Goal: Navigation & Orientation: Understand site structure

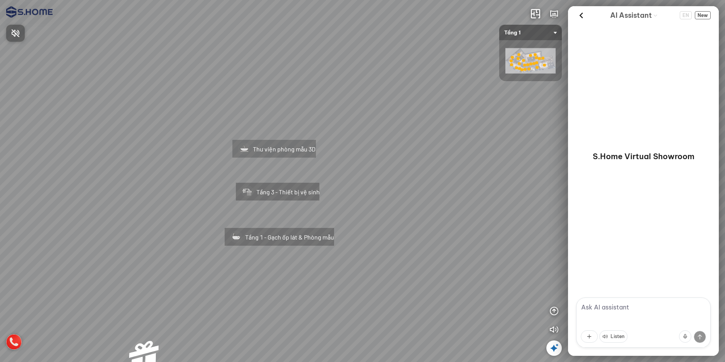
click at [552, 329] on div at bounding box center [362, 181] width 725 height 362
click at [553, 328] on icon "button" at bounding box center [554, 329] width 9 height 9
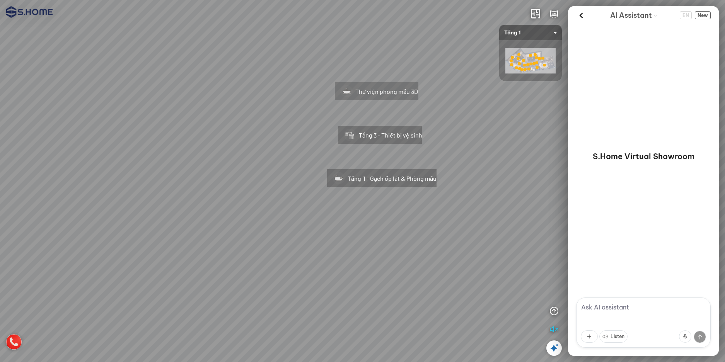
drag, startPoint x: 416, startPoint y: 200, endPoint x: 531, endPoint y: 113, distance: 144.6
click at [551, 100] on div "Tầng 1 - Gạch ốp lát & Phòng mẫu Tầng 3 - Thiết bị vệ sinh Thư viện phòng mẫu 3D" at bounding box center [362, 181] width 725 height 362
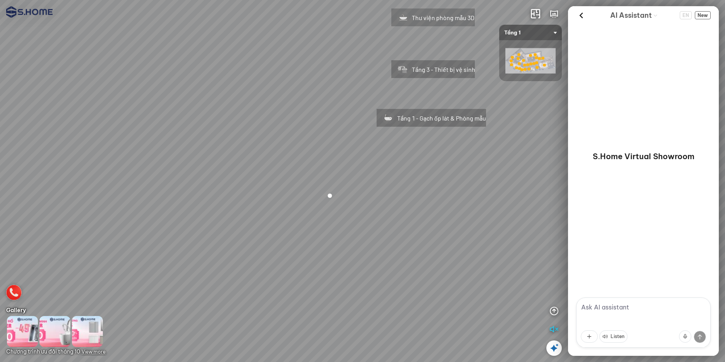
click at [327, 192] on div at bounding box center [330, 196] width 21 height 21
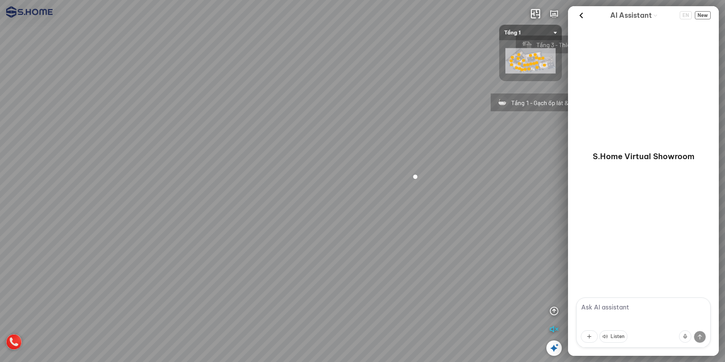
drag, startPoint x: 217, startPoint y: 235, endPoint x: 294, endPoint y: 248, distance: 78.0
click at [294, 248] on div "Tầng 1 - Gạch ốp lát & Phòng mẫu Tầng 3 - Thiết bị vệ sinh Thư viện phòng mẫu 3D" at bounding box center [362, 181] width 725 height 362
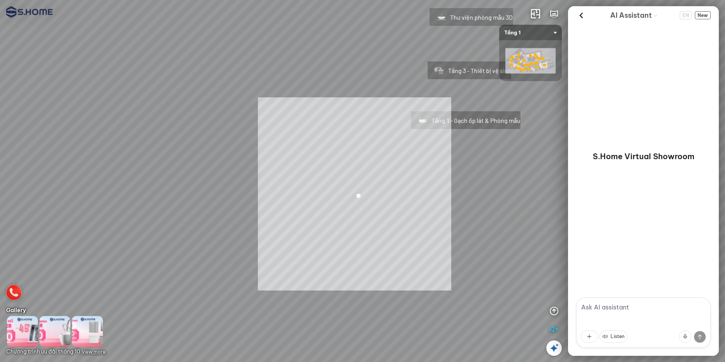
click at [355, 194] on div "Tầng 1 - Gạch ốp lát & Phòng mẫu Tầng 3 - Thiết bị vệ sinh Thư viện phòng mẫu 3…" at bounding box center [362, 181] width 725 height 362
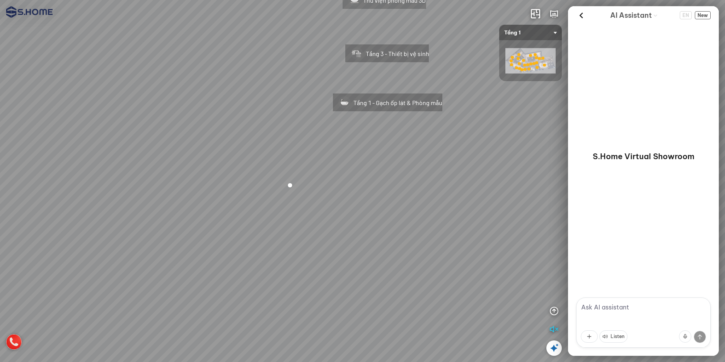
drag, startPoint x: 214, startPoint y: 209, endPoint x: 286, endPoint y: 215, distance: 72.6
click at [286, 215] on div "Tầng 1 - Gạch ốp lát & Phòng mẫu Tầng 3 - Thiết bị vệ sinh Thư viện phòng mẫu 3D" at bounding box center [362, 181] width 725 height 362
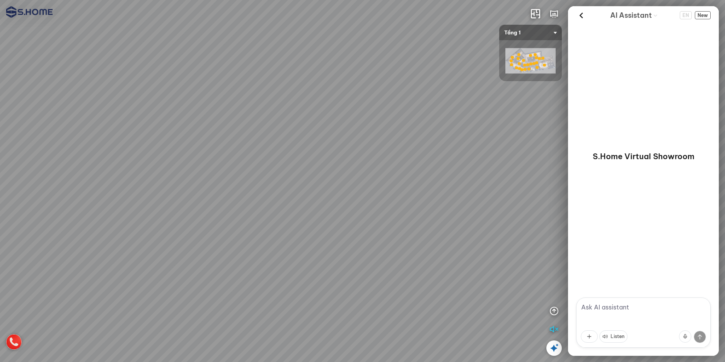
drag, startPoint x: 236, startPoint y: 266, endPoint x: 456, endPoint y: 183, distance: 235.0
click at [459, 166] on div "Tầng 1 - Gạch ốp lát & Phòng mẫu Tầng 3 - Thiết bị vệ sinh Thư viện phòng mẫu 3D" at bounding box center [362, 181] width 725 height 362
drag, startPoint x: 254, startPoint y: 145, endPoint x: 406, endPoint y: 268, distance: 195.0
click at [406, 268] on div "Tầng 1 - Gạch ốp lát & Phòng mẫu Tầng 3 - Thiết bị vệ sinh Thư viện phòng mẫu 3D" at bounding box center [362, 181] width 725 height 362
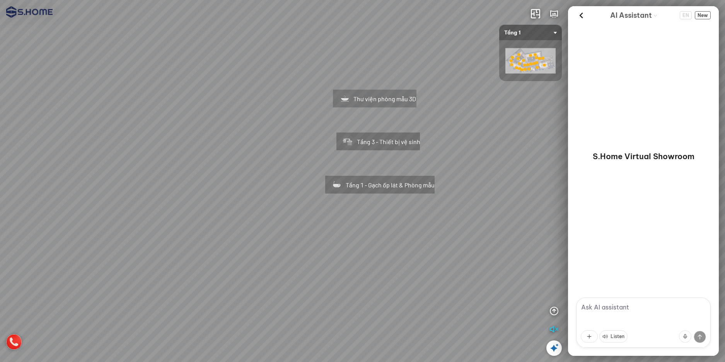
drag, startPoint x: 383, startPoint y: 204, endPoint x: 176, endPoint y: 234, distance: 209.5
click at [165, 235] on div "Tầng 1 - Gạch ốp lát & Phòng mẫu Tầng 3 - Thiết bị vệ sinh Thư viện phòng mẫu 3D" at bounding box center [362, 181] width 725 height 362
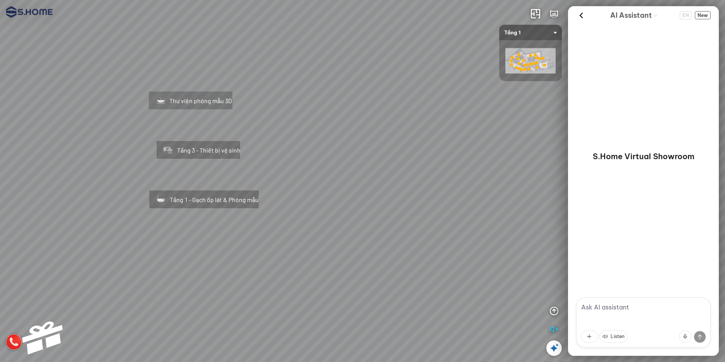
drag, startPoint x: 496, startPoint y: 193, endPoint x: 301, endPoint y: 201, distance: 195.1
click at [308, 199] on div "Tầng 1 - Gạch ốp lát & Phòng mẫu Tầng 3 - Thiết bị vệ sinh Thư viện phòng mẫu 3D" at bounding box center [362, 181] width 725 height 362
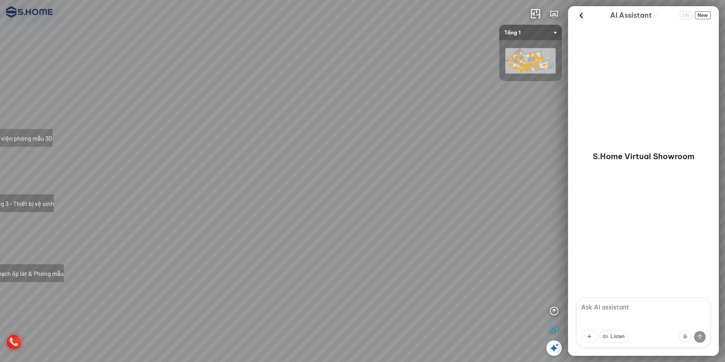
drag, startPoint x: 296, startPoint y: 207, endPoint x: 471, endPoint y: 203, distance: 174.9
click at [468, 205] on div "Tầng 1 - Gạch ốp lát & Phòng mẫu Tầng 3 - Thiết bị vệ sinh Thư viện phòng mẫu 3D" at bounding box center [362, 181] width 725 height 362
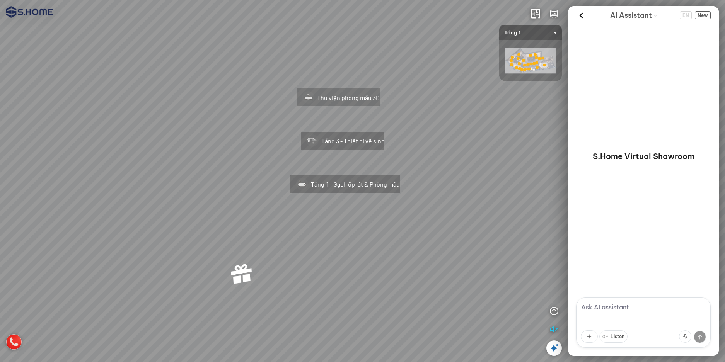
drag, startPoint x: 446, startPoint y: 202, endPoint x: 437, endPoint y: 202, distance: 8.9
click at [437, 202] on div "Tầng 1 - Gạch ốp lát & Phòng mẫu Tầng 3 - Thiết bị vệ sinh Thư viện phòng mẫu 3D" at bounding box center [362, 181] width 725 height 362
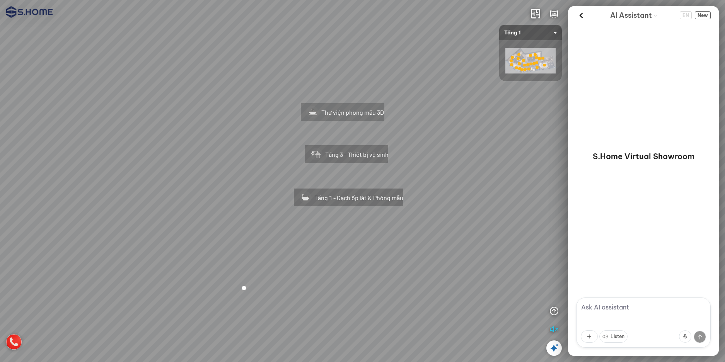
drag, startPoint x: 426, startPoint y: 150, endPoint x: 434, endPoint y: 170, distance: 21.5
click at [439, 167] on div "Tầng 1 - Gạch ốp lát & Phòng mẫu Tầng 3 - Thiết bị vệ sinh Thư viện phòng mẫu 3D" at bounding box center [362, 181] width 725 height 362
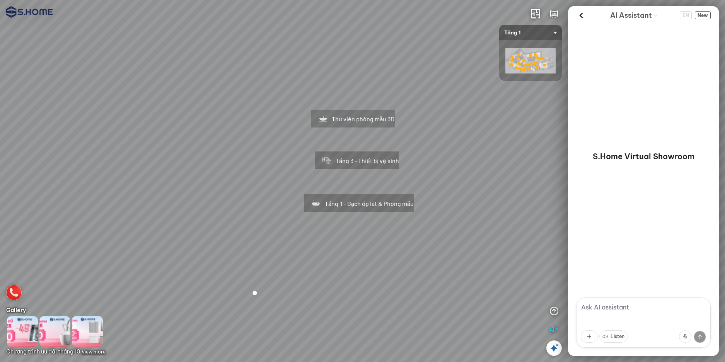
click at [367, 213] on div "Tầng 1 - Gạch ốp lát & Phòng mẫu" at bounding box center [359, 202] width 144 height 49
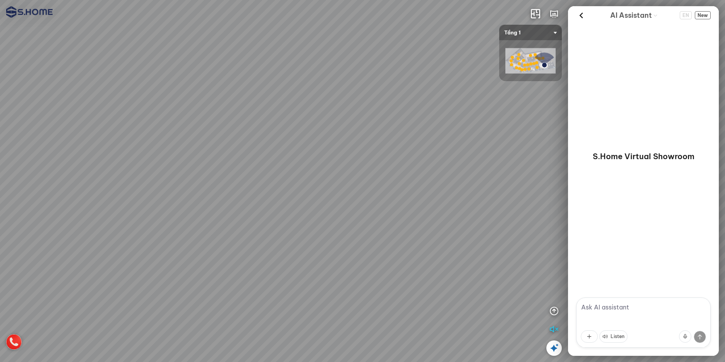
drag, startPoint x: 385, startPoint y: 235, endPoint x: 263, endPoint y: 125, distance: 163.8
click at [263, 125] on div at bounding box center [362, 181] width 725 height 362
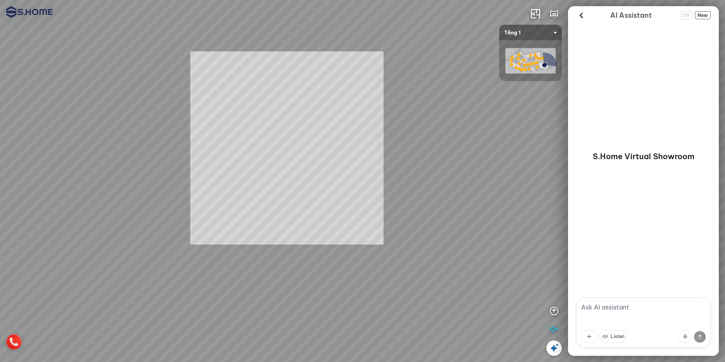
click at [360, 119] on div "INFO: krpano 1.20.8 (build [DATE]) INFO: HTML5/Desktop - Chrome 139.0 - WebGL I…" at bounding box center [362, 181] width 725 height 362
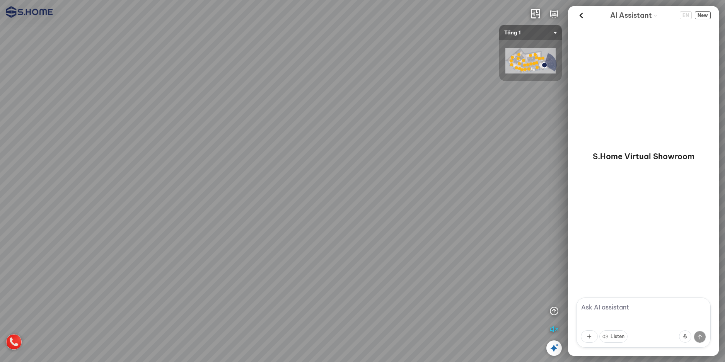
drag, startPoint x: 398, startPoint y: 120, endPoint x: 231, endPoint y: 227, distance: 197.8
click at [231, 227] on div at bounding box center [362, 181] width 725 height 362
drag, startPoint x: 351, startPoint y: 181, endPoint x: 245, endPoint y: 221, distance: 113.9
click at [249, 220] on div at bounding box center [362, 181] width 725 height 362
drag, startPoint x: 338, startPoint y: 199, endPoint x: 159, endPoint y: 197, distance: 179.5
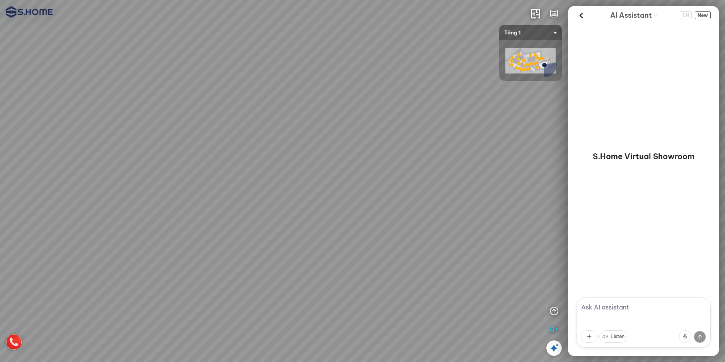
click at [160, 195] on div at bounding box center [362, 181] width 725 height 362
drag, startPoint x: 313, startPoint y: 189, endPoint x: 129, endPoint y: 189, distance: 183.4
click at [150, 189] on div at bounding box center [362, 181] width 725 height 362
drag, startPoint x: 277, startPoint y: 188, endPoint x: 152, endPoint y: 169, distance: 127.2
click at [157, 169] on div at bounding box center [362, 181] width 725 height 362
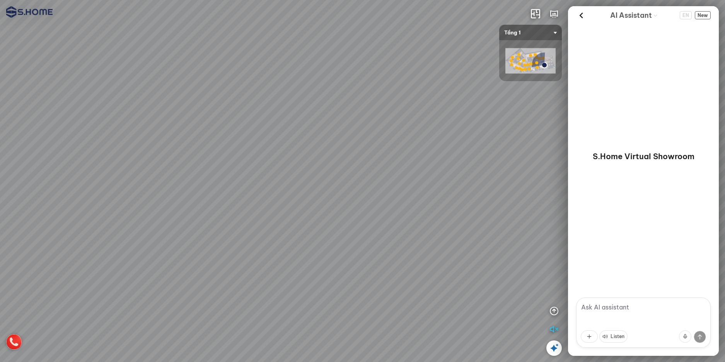
drag, startPoint x: 167, startPoint y: 181, endPoint x: 150, endPoint y: 152, distance: 33.6
click at [146, 150] on div at bounding box center [362, 181] width 725 height 362
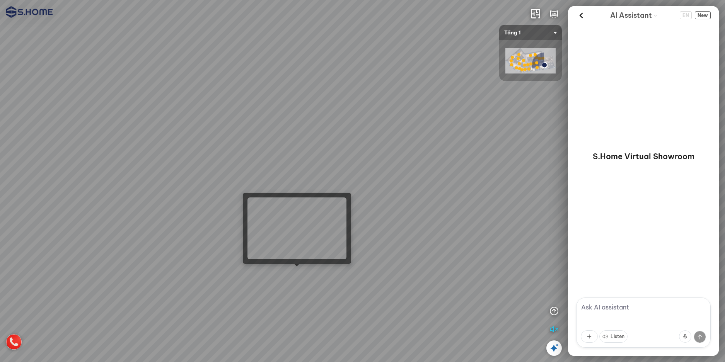
click at [299, 268] on div at bounding box center [296, 266] width 5 height 5
click at [298, 270] on div at bounding box center [362, 181] width 725 height 362
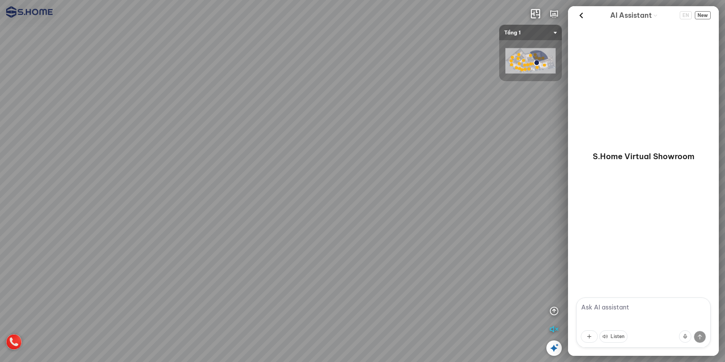
drag, startPoint x: 330, startPoint y: 246, endPoint x: 138, endPoint y: 305, distance: 201.0
click at [141, 303] on div at bounding box center [362, 181] width 725 height 362
drag, startPoint x: 284, startPoint y: 294, endPoint x: 85, endPoint y: 276, distance: 199.6
click at [91, 275] on div at bounding box center [362, 181] width 725 height 362
drag, startPoint x: 114, startPoint y: 269, endPoint x: 68, endPoint y: 178, distance: 101.7
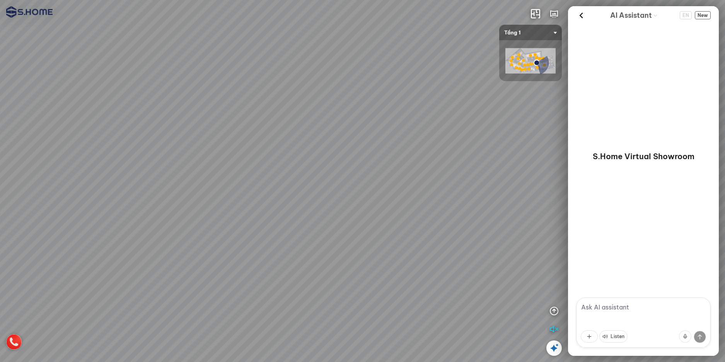
click at [79, 188] on div at bounding box center [362, 181] width 725 height 362
drag, startPoint x: 291, startPoint y: 222, endPoint x: 111, endPoint y: 221, distance: 179.9
click at [124, 214] on div at bounding box center [362, 181] width 725 height 362
drag, startPoint x: 311, startPoint y: 229, endPoint x: 162, endPoint y: 241, distance: 149.8
click at [167, 239] on div at bounding box center [362, 181] width 725 height 362
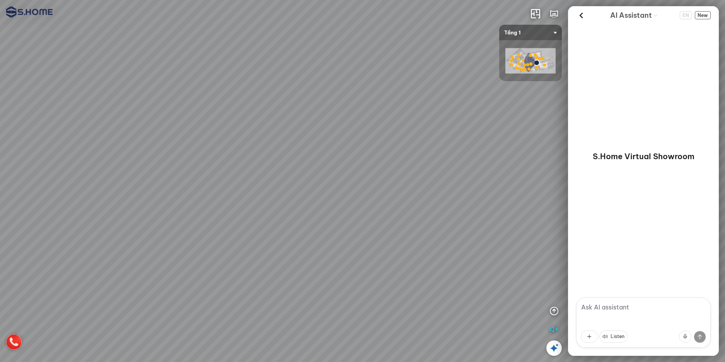
drag, startPoint x: 322, startPoint y: 246, endPoint x: 136, endPoint y: 248, distance: 186.1
click at [137, 248] on div at bounding box center [362, 181] width 725 height 362
drag, startPoint x: 250, startPoint y: 236, endPoint x: 46, endPoint y: 257, distance: 204.9
click at [50, 254] on div at bounding box center [362, 181] width 725 height 362
drag, startPoint x: 101, startPoint y: 256, endPoint x: 232, endPoint y: 256, distance: 130.8
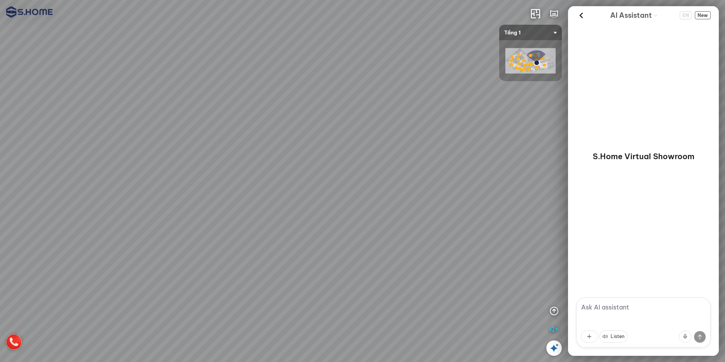
click at [232, 256] on div at bounding box center [362, 181] width 725 height 362
drag, startPoint x: 382, startPoint y: 233, endPoint x: 361, endPoint y: 313, distance: 82.8
click at [356, 306] on div at bounding box center [362, 181] width 725 height 362
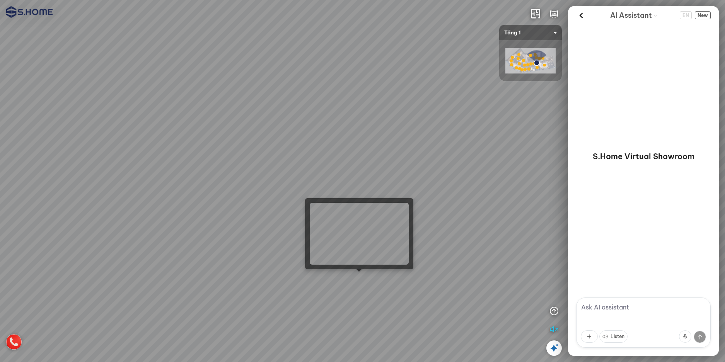
click at [362, 277] on div at bounding box center [362, 181] width 725 height 362
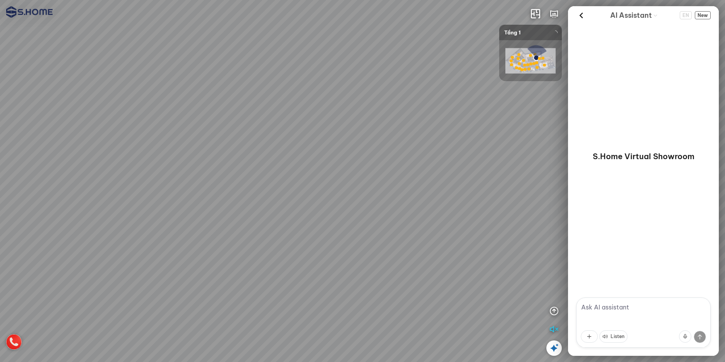
drag, startPoint x: 191, startPoint y: 290, endPoint x: 113, endPoint y: 290, distance: 77.8
click at [116, 290] on div at bounding box center [362, 181] width 725 height 362
drag, startPoint x: 250, startPoint y: 279, endPoint x: 109, endPoint y: 279, distance: 140.8
click at [111, 279] on div at bounding box center [362, 181] width 725 height 362
drag, startPoint x: 277, startPoint y: 260, endPoint x: 133, endPoint y: 127, distance: 195.8
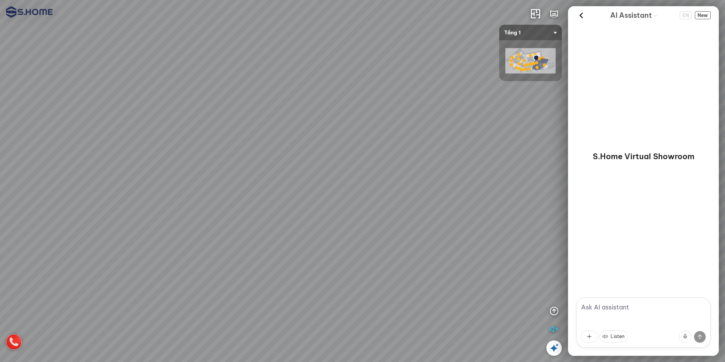
click at [133, 127] on div at bounding box center [362, 181] width 725 height 362
drag, startPoint x: 323, startPoint y: 202, endPoint x: 249, endPoint y: 162, distance: 84.0
click at [249, 162] on div at bounding box center [362, 181] width 725 height 362
drag
click at [162, 104] on div at bounding box center [362, 181] width 725 height 362
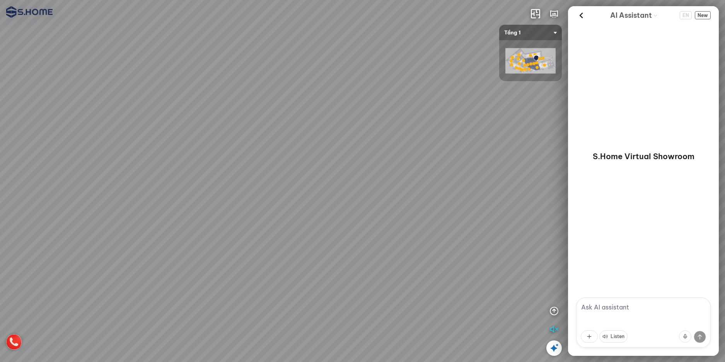
click at [220, 235] on div at bounding box center [362, 181] width 725 height 362
click at [140, 191] on div at bounding box center [362, 181] width 725 height 362
click at [146, 202] on div at bounding box center [362, 181] width 725 height 362
click at [256, 327] on div at bounding box center [362, 181] width 725 height 362
click at [243, 86] on div at bounding box center [362, 181] width 725 height 362
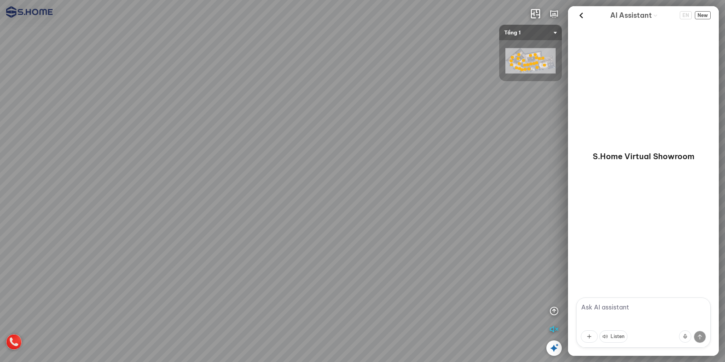
click at [452, 264] on div at bounding box center [362, 181] width 725 height 362
click at [486, 276] on div at bounding box center [362, 181] width 725 height 362
click at [470, 145] on div at bounding box center [362, 181] width 725 height 362
click at [401, 78] on div at bounding box center [362, 181] width 725 height 362
click at [482, 246] on div at bounding box center [362, 181] width 725 height 362
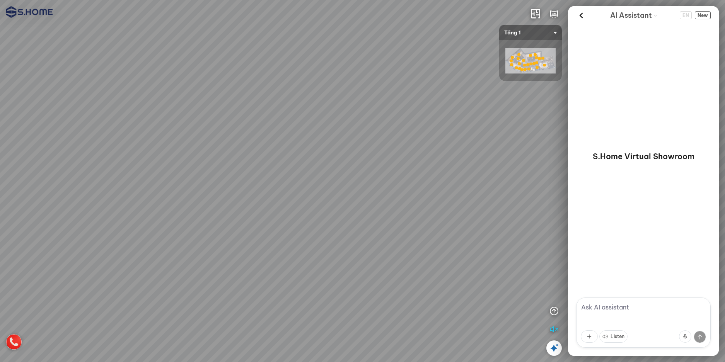
click at [364, 279] on div at bounding box center [362, 181] width 725 height 362
click at [485, 137] on div at bounding box center [362, 181] width 725 height 362
click at [478, 225] on div at bounding box center [362, 181] width 725 height 362
click at [453, 178] on div at bounding box center [362, 181] width 725 height 362
click at [473, 210] on div at bounding box center [362, 181] width 725 height 362
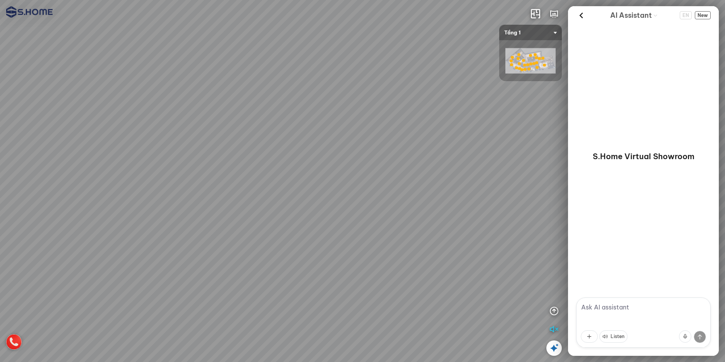
click at [437, 253] on div at bounding box center [362, 181] width 725 height 362
click at [496, 208] on div at bounding box center [362, 181] width 725 height 362
click at [395, 79] on div at bounding box center [362, 181] width 725 height 362
click at [257, 239] on div at bounding box center [362, 181] width 725 height 362
click at [204, 197] on div at bounding box center [362, 181] width 725 height 362
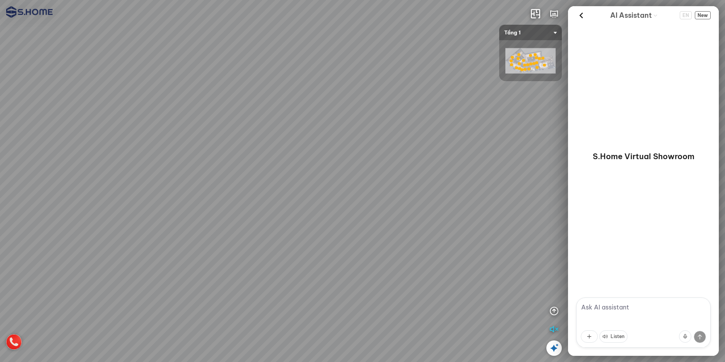
click at [305, 96] on div at bounding box center [362, 181] width 725 height 362
click at [384, 46] on div at bounding box center [362, 181] width 725 height 362
click at [98, 125] on div at bounding box center [362, 181] width 725 height 362
click at [251, 224] on div at bounding box center [362, 181] width 725 height 362
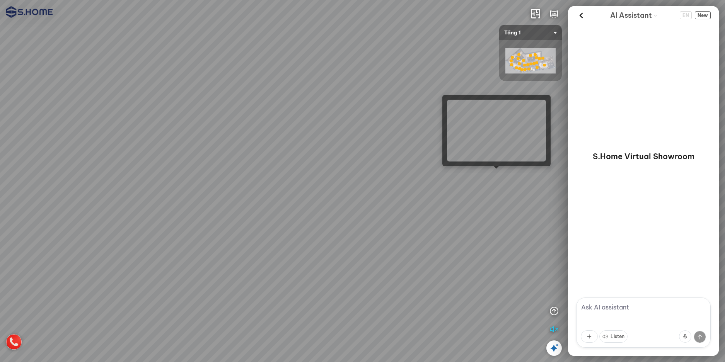
click at [496, 173] on div at bounding box center [362, 181] width 725 height 362
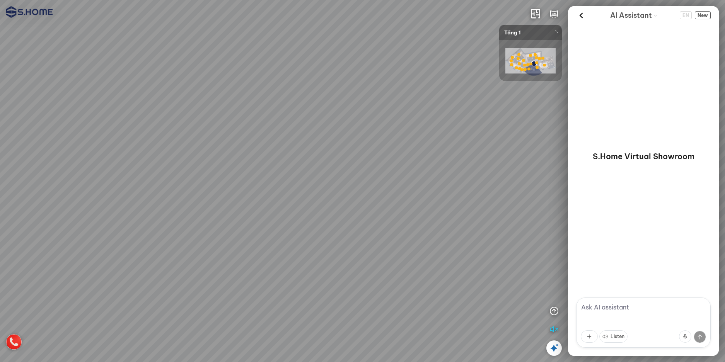
click at [129, 291] on div at bounding box center [362, 181] width 725 height 362
click at [420, 291] on div at bounding box center [362, 181] width 725 height 362
click at [439, 107] on div at bounding box center [362, 181] width 725 height 362
click at [413, 80] on div at bounding box center [362, 181] width 725 height 362
click at [407, 211] on div at bounding box center [362, 181] width 725 height 362
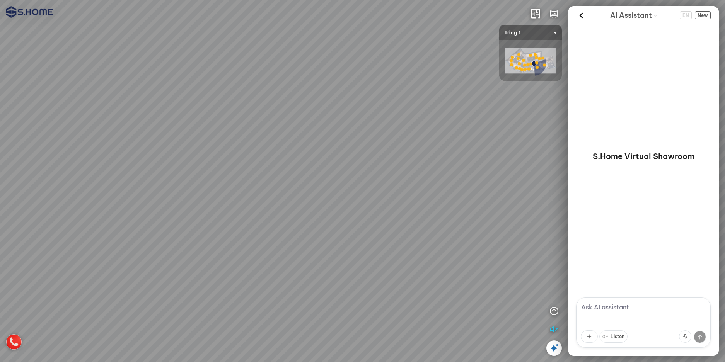
click at [495, 221] on div at bounding box center [362, 181] width 725 height 362
click at [513, 260] on div at bounding box center [362, 181] width 725 height 362
click at [439, 224] on div at bounding box center [362, 181] width 725 height 362
click at [428, 59] on div at bounding box center [362, 181] width 725 height 362
click at [465, 72] on div at bounding box center [362, 181] width 725 height 362
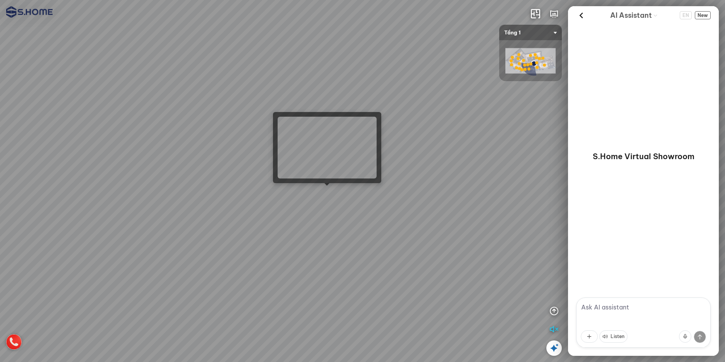
click at [326, 193] on div at bounding box center [362, 181] width 725 height 362
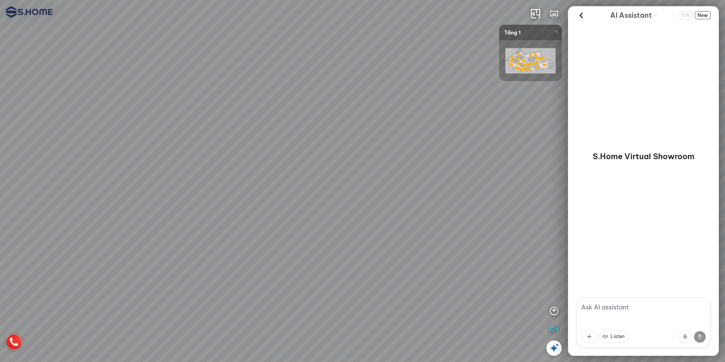
click at [293, 145] on div at bounding box center [362, 181] width 725 height 362
click at [145, 243] on div at bounding box center [362, 181] width 725 height 362
click at [164, 223] on div at bounding box center [362, 181] width 725 height 362
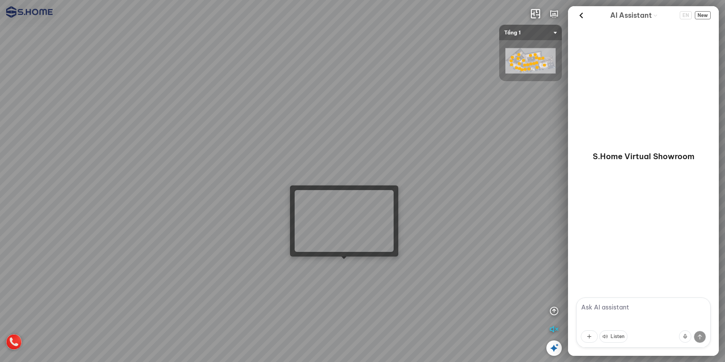
click at [357, 270] on div at bounding box center [362, 181] width 725 height 362
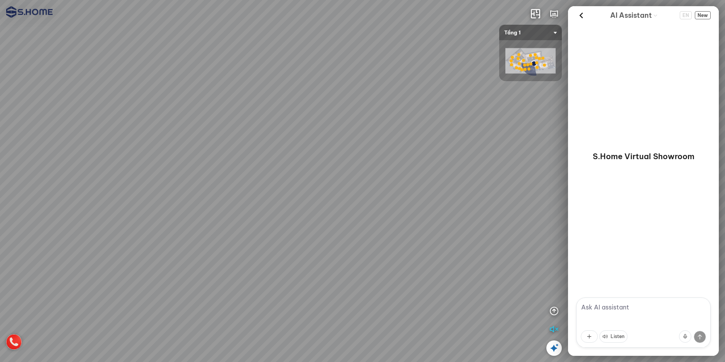
click at [172, 137] on div at bounding box center [362, 181] width 725 height 362
click at [106, 165] on div at bounding box center [362, 181] width 725 height 362
click at [421, 129] on div at bounding box center [362, 181] width 725 height 362
click at [544, 282] on div at bounding box center [362, 181] width 725 height 362
click at [508, 203] on div at bounding box center [362, 181] width 725 height 362
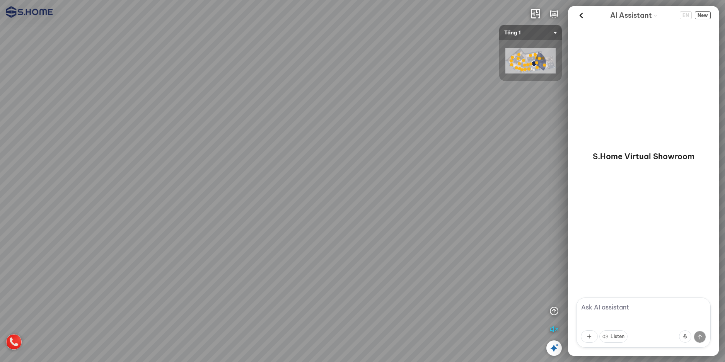
click at [175, 305] on div at bounding box center [362, 181] width 725 height 362
click at [414, 124] on div at bounding box center [362, 181] width 725 height 362
click at [479, 208] on div at bounding box center [362, 181] width 725 height 362
click at [232, 224] on div at bounding box center [362, 181] width 725 height 362
click at [368, 311] on div at bounding box center [362, 181] width 725 height 362
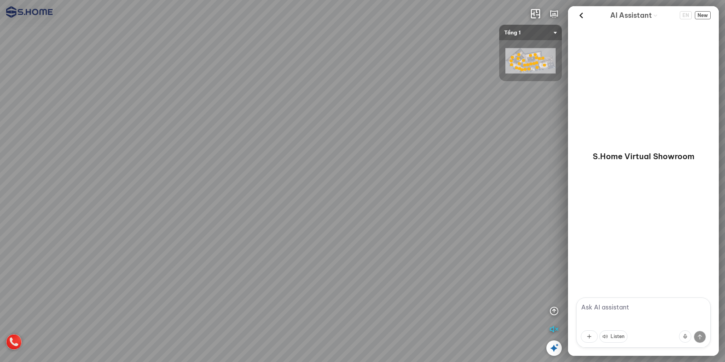
click at [158, 85] on div at bounding box center [362, 181] width 725 height 362
click at [125, 258] on div at bounding box center [362, 181] width 725 height 362
click at [391, 178] on div at bounding box center [362, 181] width 725 height 362
click at [154, 267] on div at bounding box center [362, 181] width 725 height 362
click at [88, 125] on div at bounding box center [362, 181] width 725 height 362
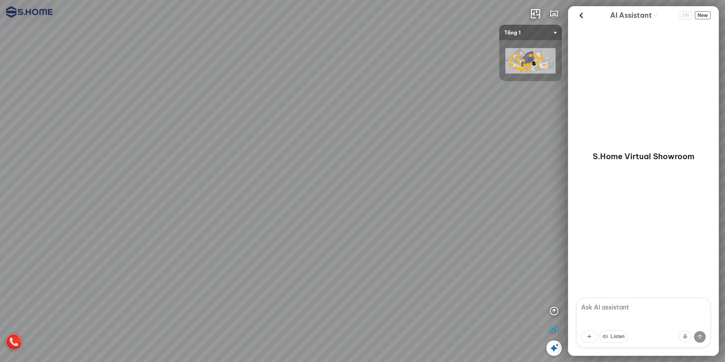
click at [392, 219] on div at bounding box center [362, 181] width 725 height 362
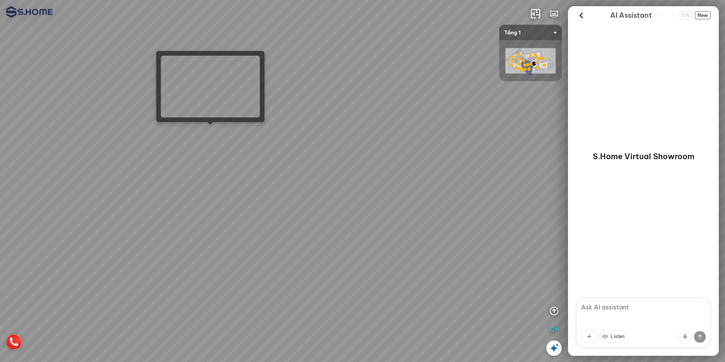
click at [214, 133] on div at bounding box center [362, 181] width 725 height 362
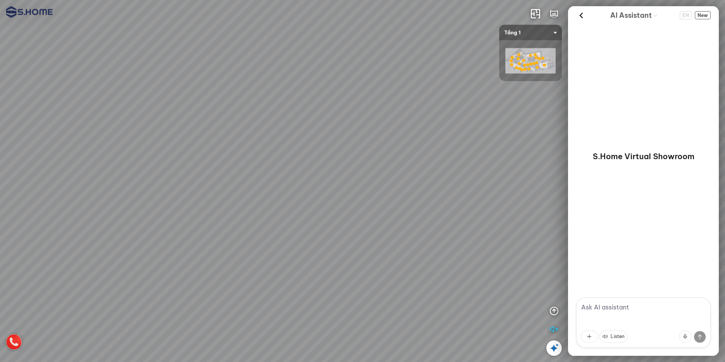
click at [62, 212] on div at bounding box center [362, 181] width 725 height 362
click at [144, 85] on div at bounding box center [362, 181] width 725 height 362
click at [522, 36] on span "Tầng 1" at bounding box center [530, 32] width 53 height 15
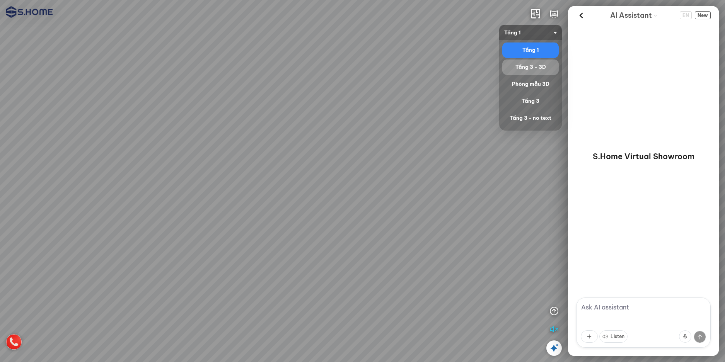
click at [526, 68] on div "Tầng 3 - 3D" at bounding box center [531, 67] width 50 height 9
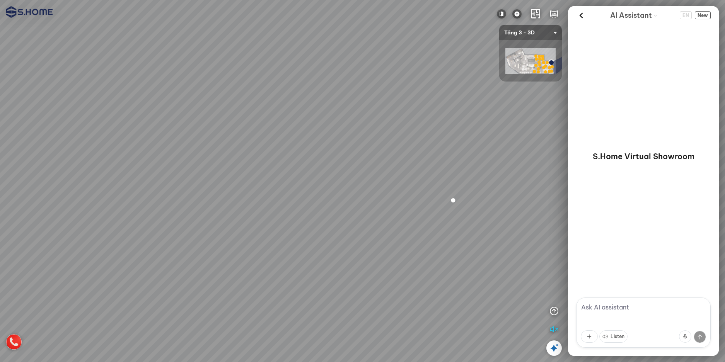
drag, startPoint x: 339, startPoint y: 197, endPoint x: 457, endPoint y: 181, distance: 119.1
click at [457, 181] on div at bounding box center [362, 181] width 725 height 362
drag, startPoint x: 306, startPoint y: 228, endPoint x: 431, endPoint y: 191, distance: 130.5
click at [412, 193] on div at bounding box center [362, 181] width 725 height 362
drag, startPoint x: 414, startPoint y: 184, endPoint x: 242, endPoint y: 237, distance: 179.9
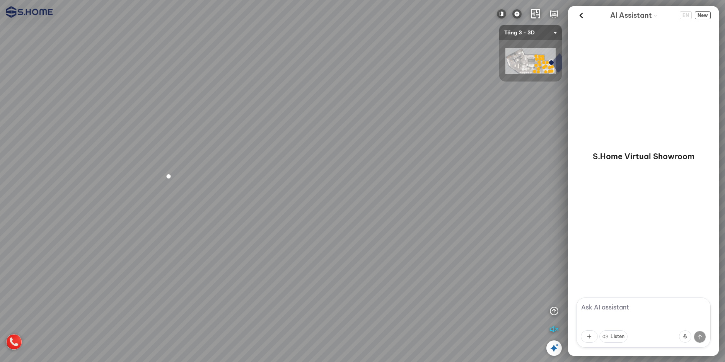
click at [270, 242] on div at bounding box center [362, 181] width 725 height 362
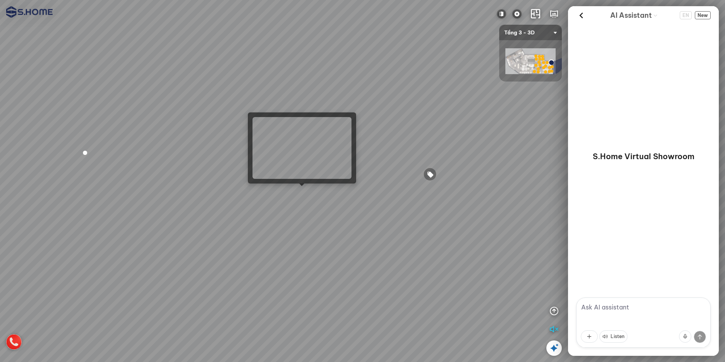
click at [301, 191] on div at bounding box center [362, 181] width 725 height 362
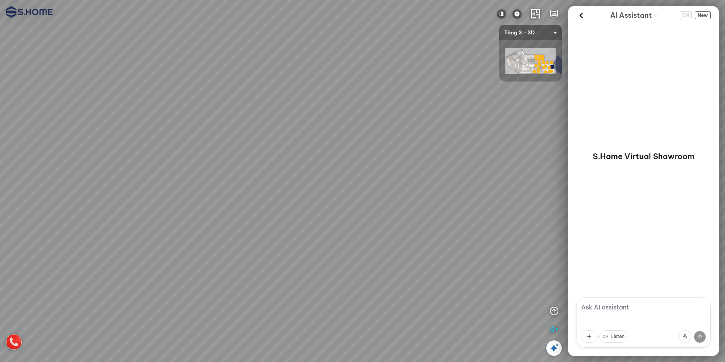
drag, startPoint x: 243, startPoint y: 277, endPoint x: 73, endPoint y: 185, distance: 193.9
click at [76, 186] on div at bounding box center [362, 181] width 725 height 362
drag, startPoint x: 292, startPoint y: 174, endPoint x: 205, endPoint y: 15, distance: 181.6
click at [200, 19] on div at bounding box center [362, 181] width 725 height 362
drag, startPoint x: 379, startPoint y: 167, endPoint x: 215, endPoint y: 210, distance: 169.6
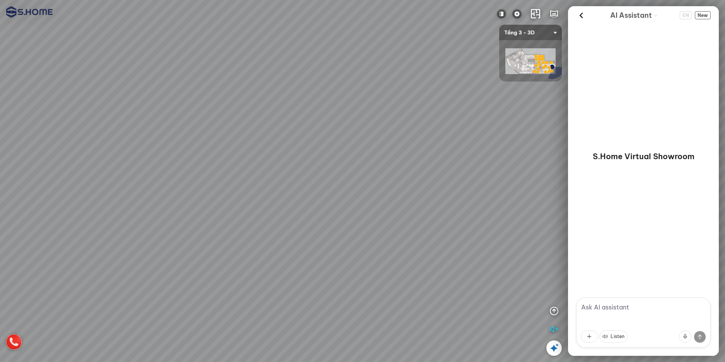
click at [215, 210] on div at bounding box center [362, 181] width 725 height 362
drag, startPoint x: 317, startPoint y: 145, endPoint x: 261, endPoint y: 279, distance: 145.3
click at [261, 279] on div at bounding box center [362, 181] width 725 height 362
drag, startPoint x: 358, startPoint y: 260, endPoint x: 279, endPoint y: 306, distance: 90.6
click at [279, 306] on div at bounding box center [362, 181] width 725 height 362
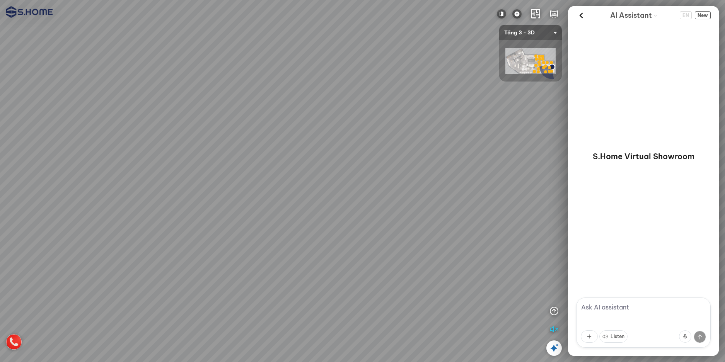
drag, startPoint x: 325, startPoint y: 252, endPoint x: 237, endPoint y: 241, distance: 88.5
click at [245, 241] on div at bounding box center [362, 181] width 725 height 362
click at [540, 26] on span "Tầng 3 - 3D" at bounding box center [530, 32] width 53 height 15
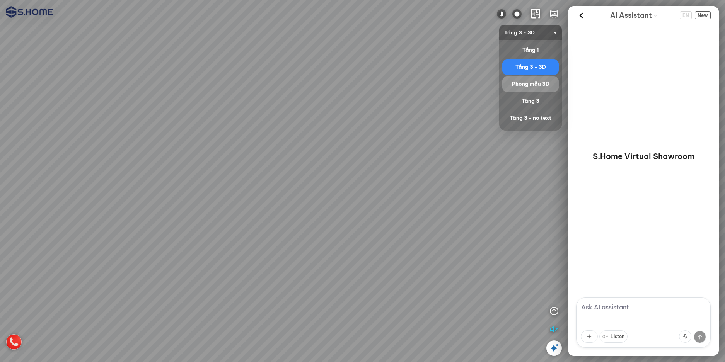
click at [534, 87] on div "Phòng mẫu 3D" at bounding box center [531, 84] width 50 height 9
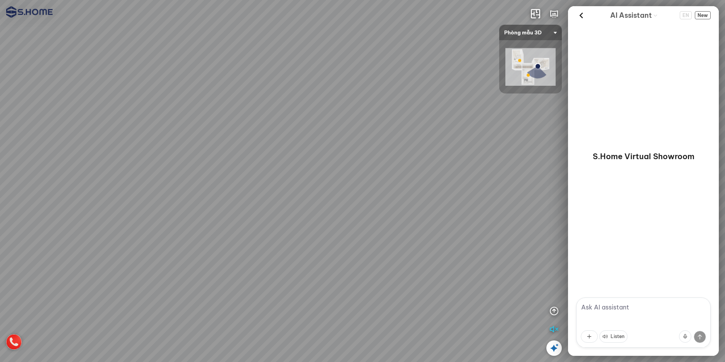
drag, startPoint x: 250, startPoint y: 256, endPoint x: 206, endPoint y: 318, distance: 76.1
click at [206, 315] on div at bounding box center [362, 181] width 725 height 362
drag, startPoint x: 392, startPoint y: 262, endPoint x: 238, endPoint y: 235, distance: 155.6
click at [260, 236] on div at bounding box center [362, 181] width 725 height 362
drag, startPoint x: 236, startPoint y: 235, endPoint x: 305, endPoint y: 114, distance: 139.1
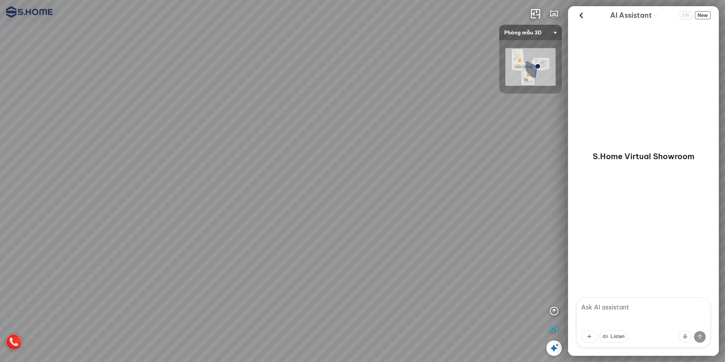
click at [300, 94] on div at bounding box center [362, 181] width 725 height 362
drag, startPoint x: 380, startPoint y: 190, endPoint x: 337, endPoint y: 303, distance: 120.9
click at [339, 302] on div at bounding box center [362, 181] width 725 height 362
drag, startPoint x: 427, startPoint y: 240, endPoint x: 427, endPoint y: 328, distance: 88.2
click at [427, 326] on div at bounding box center [362, 181] width 725 height 362
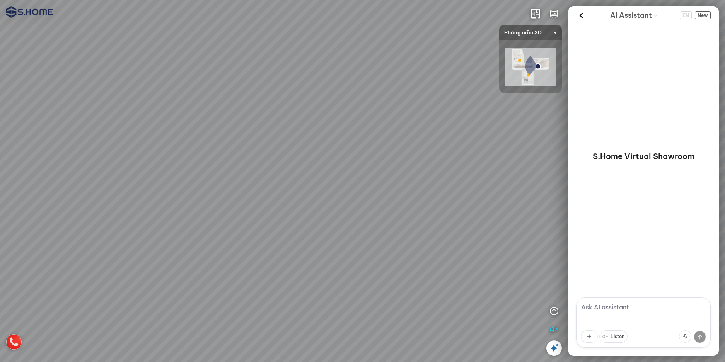
drag, startPoint x: 439, startPoint y: 262, endPoint x: 288, endPoint y: 246, distance: 151.7
click at [288, 246] on div at bounding box center [362, 181] width 725 height 362
drag, startPoint x: 343, startPoint y: 253, endPoint x: 273, endPoint y: 249, distance: 69.7
click at [273, 249] on div at bounding box center [362, 181] width 725 height 362
drag, startPoint x: 222, startPoint y: 242, endPoint x: 104, endPoint y: 219, distance: 120.3
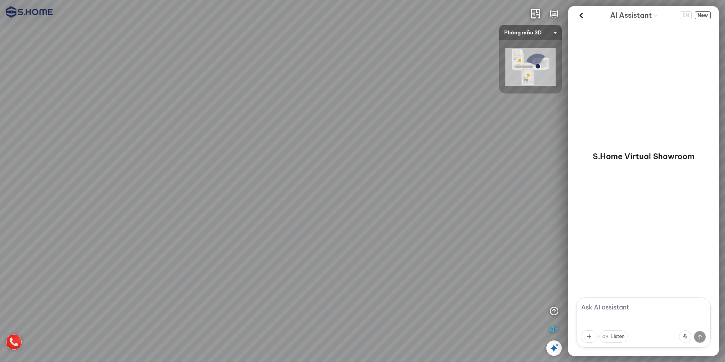
click at [104, 219] on div at bounding box center [362, 181] width 725 height 362
drag, startPoint x: 221, startPoint y: 291, endPoint x: 164, endPoint y: 154, distance: 148.2
click at [176, 172] on div at bounding box center [362, 181] width 725 height 362
drag, startPoint x: 357, startPoint y: 169, endPoint x: 231, endPoint y: 268, distance: 160.1
click at [237, 263] on div at bounding box center [362, 181] width 725 height 362
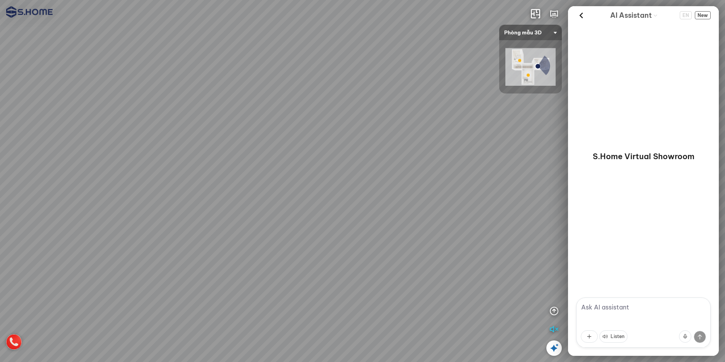
drag, startPoint x: 361, startPoint y: 185, endPoint x: 355, endPoint y: 260, distance: 74.6
click at [356, 239] on div at bounding box center [362, 181] width 725 height 362
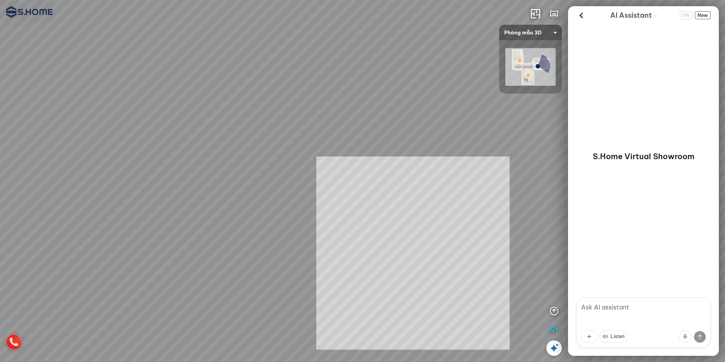
click at [380, 251] on div "INFO: krpano 1.20.8 (build [DATE]) INFO: HTML5/Desktop - Chrome 139.0 - WebGL I…" at bounding box center [362, 181] width 725 height 362
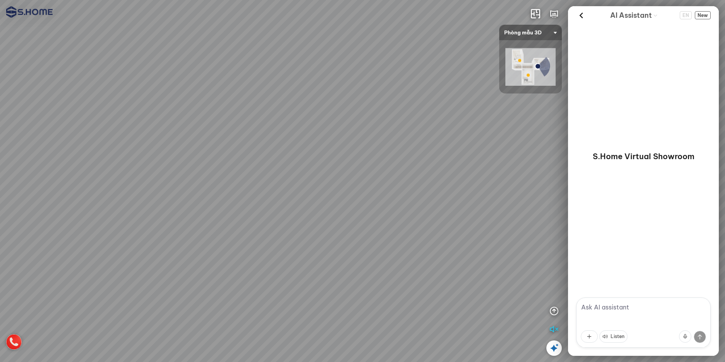
drag, startPoint x: 447, startPoint y: 248, endPoint x: 208, endPoint y: 362, distance: 264.8
click at [206, 361] on div at bounding box center [362, 181] width 725 height 362
drag, startPoint x: 402, startPoint y: 282, endPoint x: 254, endPoint y: 88, distance: 243.7
click at [257, 94] on div at bounding box center [362, 181] width 725 height 362
click at [518, 63] on img at bounding box center [531, 67] width 50 height 38
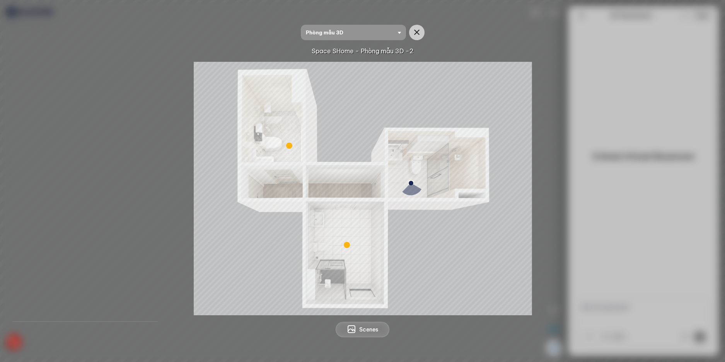
click at [349, 247] on div at bounding box center [347, 245] width 6 height 6
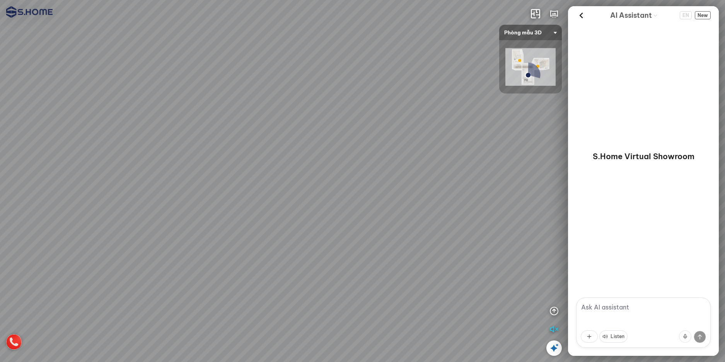
drag, startPoint x: 371, startPoint y: 193, endPoint x: 441, endPoint y: 55, distance: 155.0
click at [441, 55] on div at bounding box center [362, 181] width 725 height 362
drag, startPoint x: 424, startPoint y: 147, endPoint x: 379, endPoint y: 319, distance: 177.7
click at [379, 319] on div at bounding box center [362, 181] width 725 height 362
drag, startPoint x: 439, startPoint y: 297, endPoint x: 160, endPoint y: 218, distance: 290.0
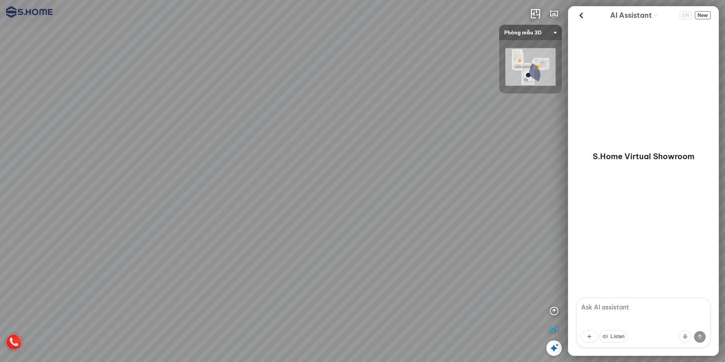
click at [241, 238] on div at bounding box center [362, 181] width 725 height 362
drag, startPoint x: 381, startPoint y: 243, endPoint x: 554, endPoint y: 292, distance: 179.3
click at [554, 292] on div at bounding box center [362, 181] width 725 height 362
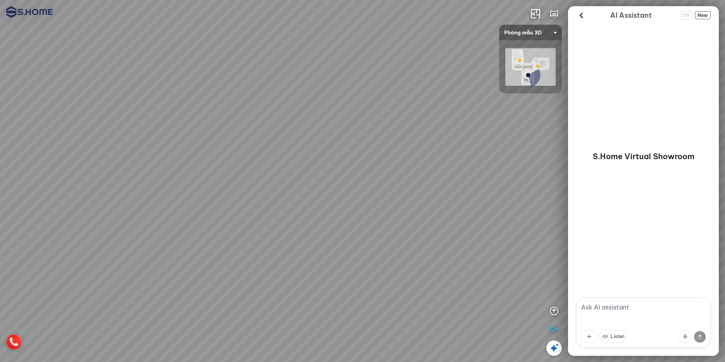
drag, startPoint x: 361, startPoint y: 279, endPoint x: 457, endPoint y: 256, distance: 98.3
click at [449, 258] on div at bounding box center [362, 181] width 725 height 362
drag, startPoint x: 450, startPoint y: 272, endPoint x: 475, endPoint y: 192, distance: 83.7
click at [475, 201] on div at bounding box center [362, 181] width 725 height 362
drag, startPoint x: 267, startPoint y: 136, endPoint x: 277, endPoint y: 96, distance: 41.7
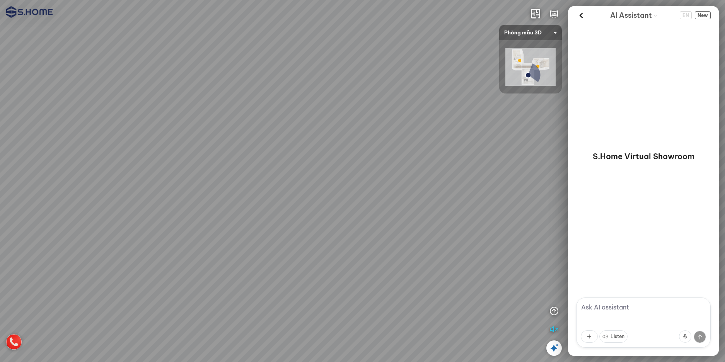
click at [276, 102] on div at bounding box center [362, 181] width 725 height 362
drag, startPoint x: 251, startPoint y: 161, endPoint x: 408, endPoint y: 256, distance: 182.9
click at [407, 255] on div at bounding box center [362, 181] width 725 height 362
click at [383, 118] on div at bounding box center [362, 181] width 725 height 362
click at [472, 287] on div at bounding box center [362, 181] width 725 height 362
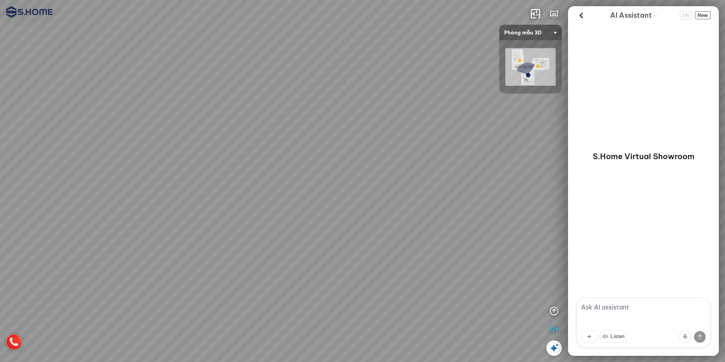
click at [502, 321] on div at bounding box center [362, 181] width 725 height 362
click at [296, 281] on div at bounding box center [362, 181] width 725 height 362
click at [346, 254] on div at bounding box center [362, 181] width 725 height 362
click at [341, 173] on div at bounding box center [362, 181] width 725 height 362
click at [421, 231] on div at bounding box center [362, 181] width 725 height 362
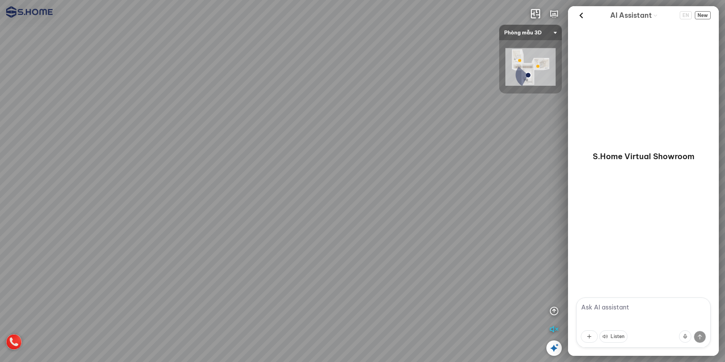
click at [145, 203] on div at bounding box center [362, 181] width 725 height 362
click at [243, 263] on div at bounding box center [362, 181] width 725 height 362
click at [209, 234] on div at bounding box center [362, 181] width 725 height 362
click at [519, 59] on div at bounding box center [519, 60] width 3 height 3
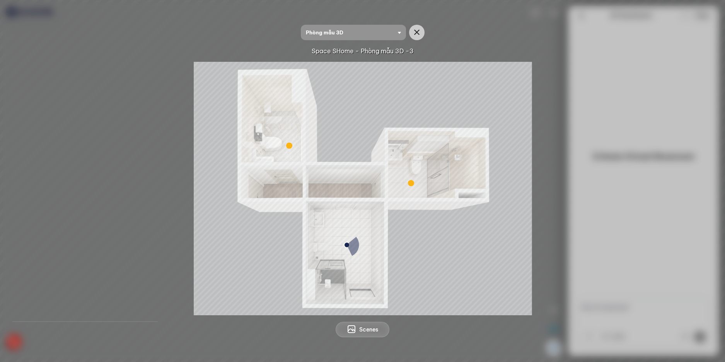
click at [289, 150] on img at bounding box center [363, 189] width 339 height 254
click at [289, 146] on div at bounding box center [289, 146] width 6 height 6
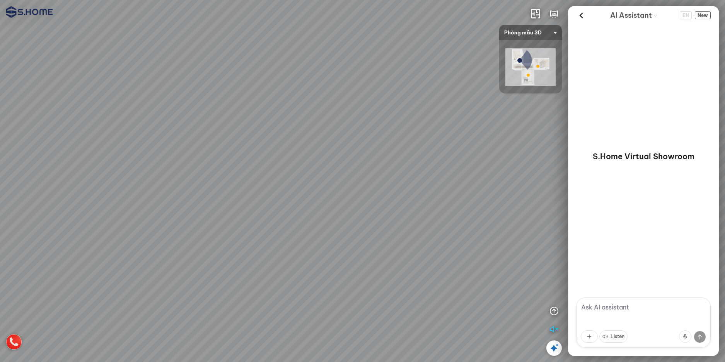
click at [325, 269] on div at bounding box center [362, 181] width 725 height 362
click at [265, 218] on div at bounding box center [362, 181] width 725 height 362
click at [369, 189] on div at bounding box center [362, 181] width 725 height 362
click at [318, 211] on div at bounding box center [362, 181] width 725 height 362
click at [402, 266] on div at bounding box center [362, 181] width 725 height 362
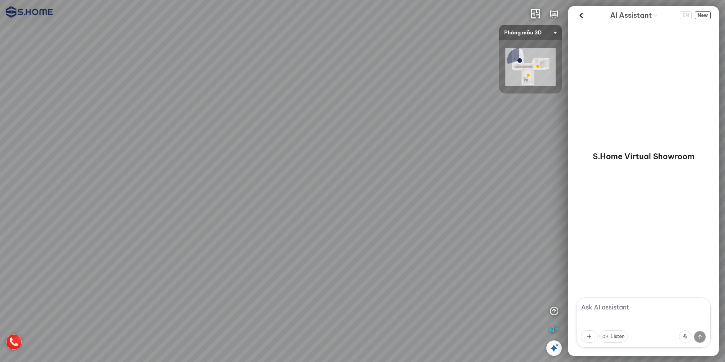
click at [494, 203] on div at bounding box center [362, 181] width 725 height 362
click at [473, 304] on div at bounding box center [362, 181] width 725 height 362
click at [373, 220] on div at bounding box center [362, 181] width 725 height 362
click at [470, 223] on div at bounding box center [362, 181] width 725 height 362
click at [583, 120] on div "INFO: krpano 1.20.8 (build [DATE]) INFO: HTML5/Desktop - Chrome 139.0 - WebGL I…" at bounding box center [362, 181] width 725 height 362
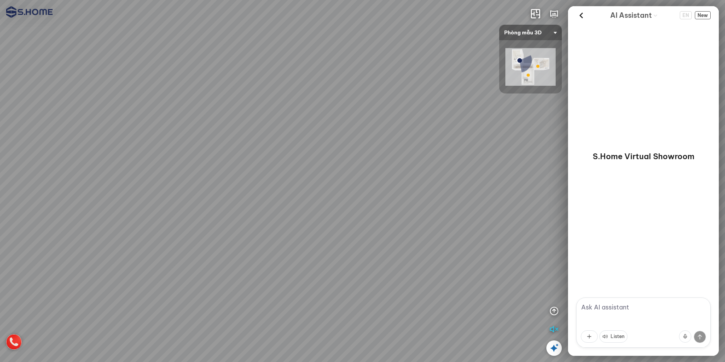
click at [463, 183] on div at bounding box center [362, 181] width 725 height 362
click at [383, 246] on div at bounding box center [362, 181] width 725 height 362
click at [398, 269] on div at bounding box center [362, 181] width 725 height 362
click at [386, 277] on div at bounding box center [362, 181] width 725 height 362
click at [190, 274] on div at bounding box center [362, 181] width 725 height 362
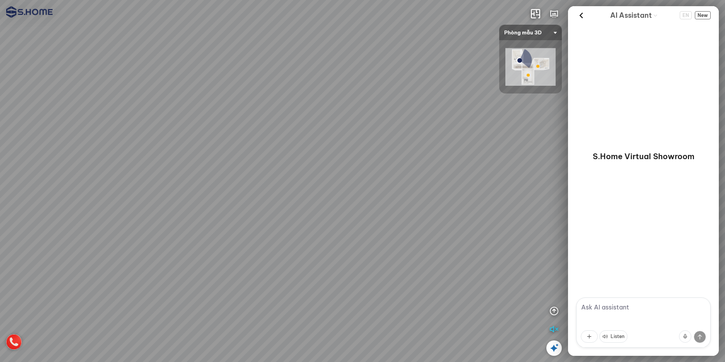
click at [109, 213] on div at bounding box center [362, 181] width 725 height 362
click at [436, 36] on div at bounding box center [362, 181] width 725 height 362
click at [463, 263] on div at bounding box center [362, 181] width 725 height 362
click at [475, 104] on div at bounding box center [362, 181] width 725 height 362
click at [450, 86] on div at bounding box center [362, 181] width 725 height 362
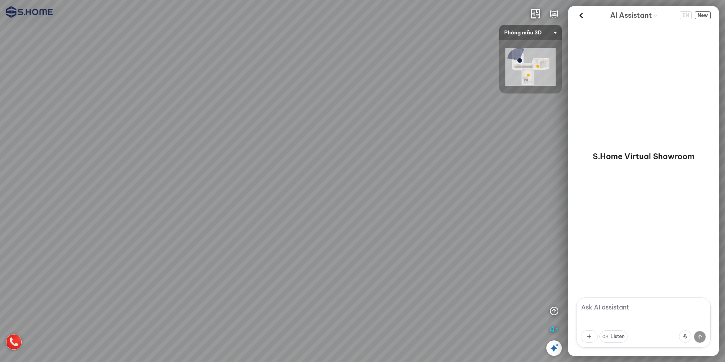
click at [407, 74] on div at bounding box center [362, 181] width 725 height 362
click at [549, 26] on span "Phòng mẫu 3D" at bounding box center [530, 32] width 53 height 15
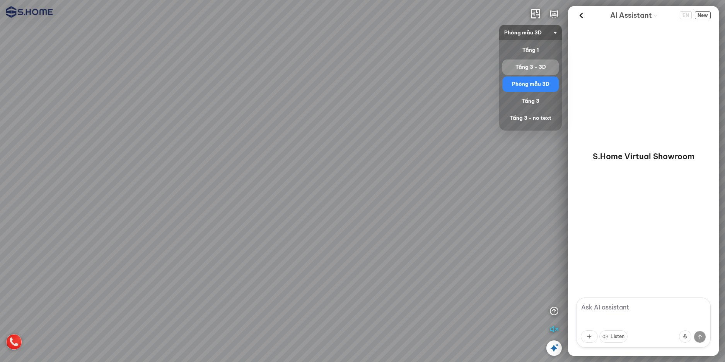
click at [531, 67] on div "Tầng 3 - 3D" at bounding box center [531, 67] width 50 height 9
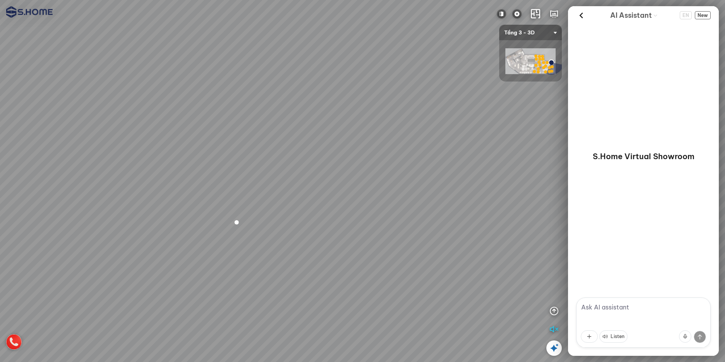
click at [296, 211] on div at bounding box center [362, 181] width 725 height 362
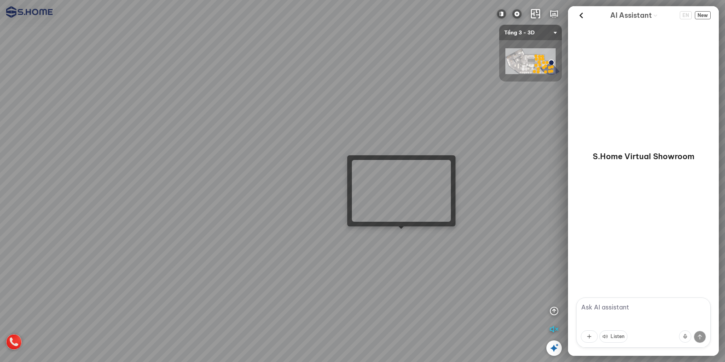
click at [401, 239] on div at bounding box center [362, 181] width 725 height 362
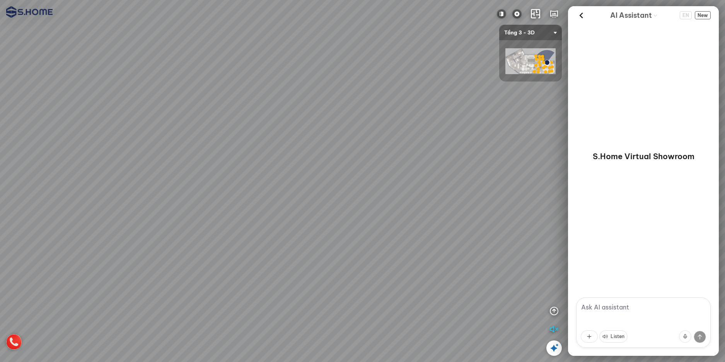
click at [228, 139] on div at bounding box center [362, 181] width 725 height 362
click at [145, 147] on div at bounding box center [362, 181] width 725 height 362
click at [174, 248] on div at bounding box center [362, 181] width 725 height 362
click at [331, 255] on div at bounding box center [362, 181] width 725 height 362
click at [157, 149] on div at bounding box center [362, 181] width 725 height 362
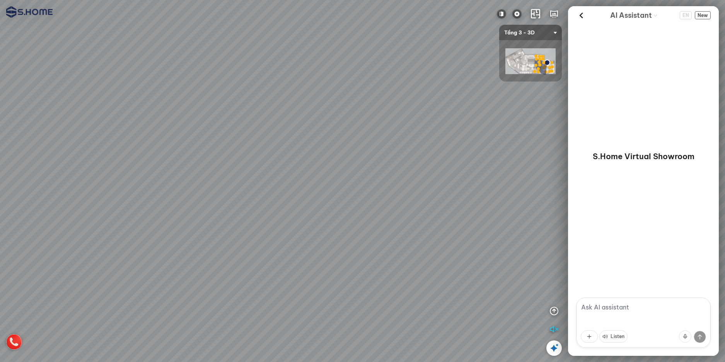
click at [228, 184] on div at bounding box center [362, 181] width 725 height 362
click at [414, 159] on div at bounding box center [362, 181] width 725 height 362
click at [548, 27] on span "Tầng 3 - 3D" at bounding box center [530, 32] width 53 height 15
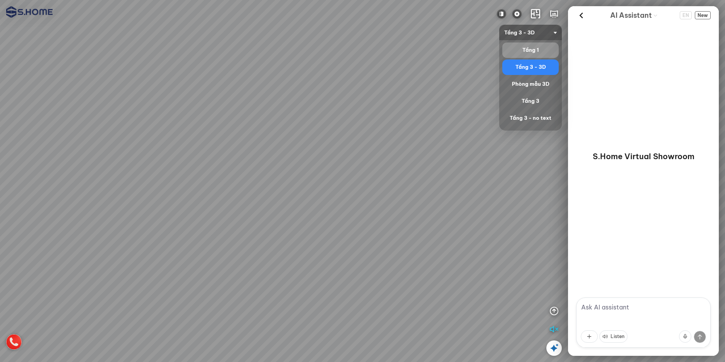
click at [539, 44] on div "Tầng 1" at bounding box center [531, 50] width 56 height 15
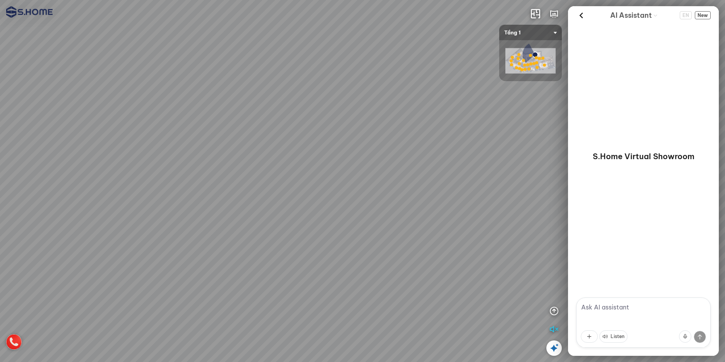
click at [371, 53] on div at bounding box center [362, 181] width 725 height 362
click at [243, 22] on div at bounding box center [362, 181] width 725 height 362
click at [229, 188] on div at bounding box center [362, 181] width 725 height 362
click at [135, 299] on div at bounding box center [362, 181] width 725 height 362
click at [332, 65] on div at bounding box center [362, 181] width 725 height 362
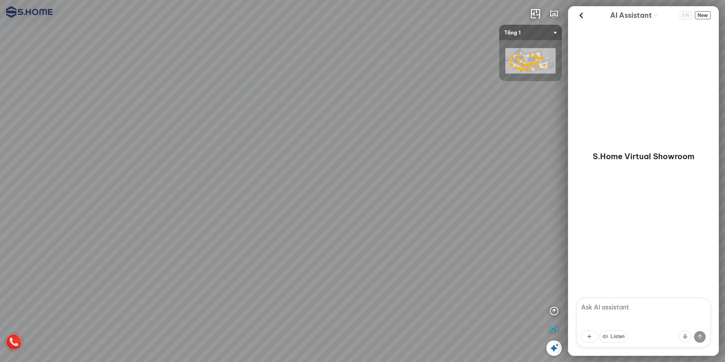
click at [263, 265] on div at bounding box center [362, 181] width 725 height 362
click at [258, 163] on div at bounding box center [362, 181] width 725 height 362
click at [230, 180] on div at bounding box center [362, 181] width 725 height 362
click at [386, 271] on div at bounding box center [362, 181] width 725 height 362
click at [504, 156] on div at bounding box center [362, 181] width 725 height 362
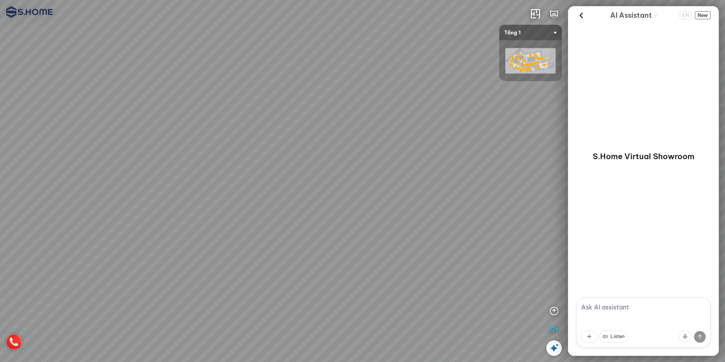
click at [507, 80] on div "INFO: krpano 1.20.8 (build [DATE]) INFO: HTML5/Desktop - Chrome 139.0 - WebGL I…" at bounding box center [362, 181] width 725 height 362
click at [383, 232] on div at bounding box center [362, 181] width 725 height 362
click at [344, 178] on div at bounding box center [362, 181] width 725 height 362
click at [354, 113] on div at bounding box center [362, 181] width 725 height 362
click at [268, 319] on div at bounding box center [362, 181] width 725 height 362
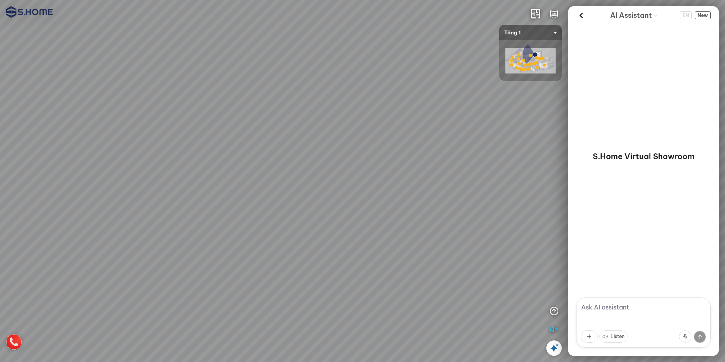
click at [249, 78] on div at bounding box center [362, 181] width 725 height 362
click at [132, 71] on div at bounding box center [362, 181] width 725 height 362
click at [205, 263] on div at bounding box center [362, 181] width 725 height 362
click at [532, 67] on img at bounding box center [531, 61] width 50 height 26
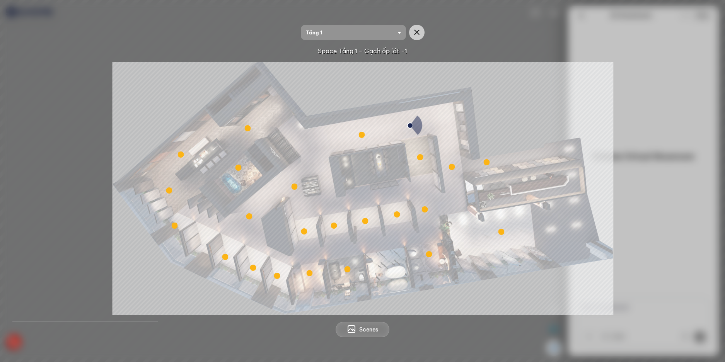
click at [454, 168] on div at bounding box center [452, 167] width 6 height 6
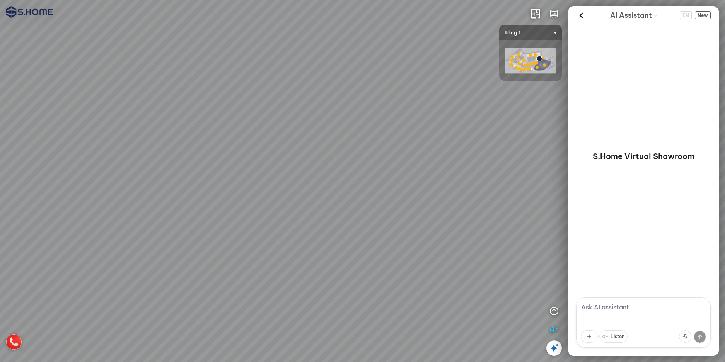
click at [91, 85] on div at bounding box center [362, 181] width 725 height 362
click at [102, 165] on div at bounding box center [362, 181] width 725 height 362
click at [138, 226] on div at bounding box center [362, 181] width 725 height 362
click at [202, 238] on div at bounding box center [362, 181] width 725 height 362
click at [231, 279] on div at bounding box center [362, 181] width 725 height 362
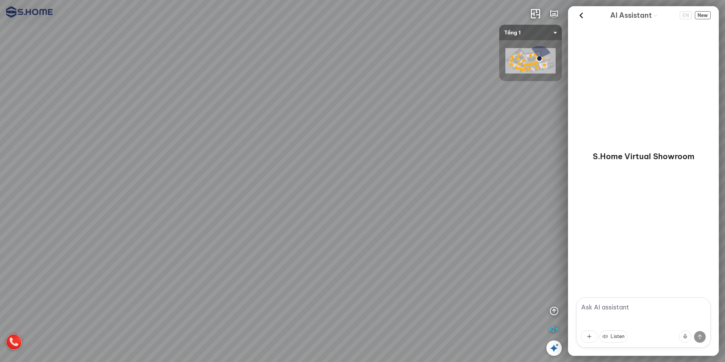
click at [176, 121] on div at bounding box center [362, 181] width 725 height 362
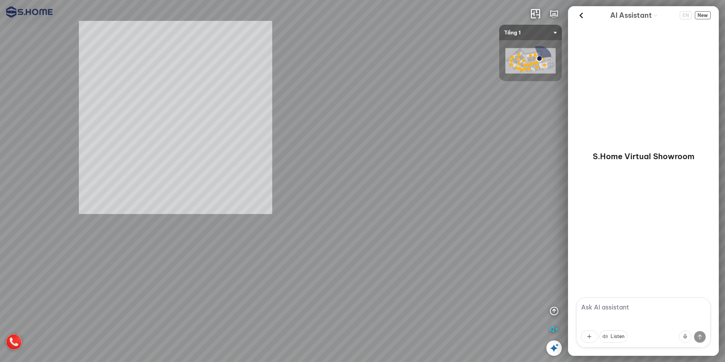
click at [164, 156] on div "INFO: krpano 1.20.8 (build [DATE]) INFO: HTML5/Desktop - Chrome 139.0 - WebGL I…" at bounding box center [362, 181] width 725 height 362
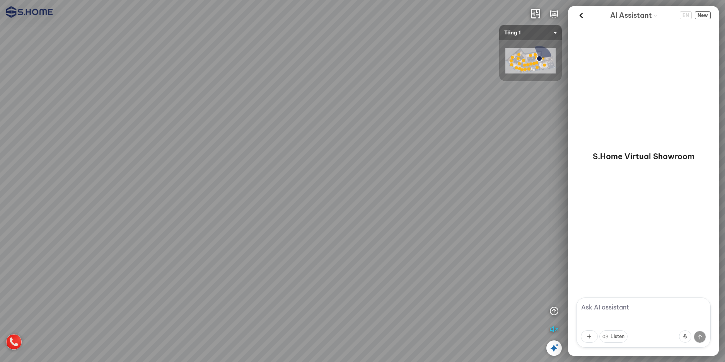
click at [236, 266] on div at bounding box center [362, 181] width 725 height 362
click at [39, 210] on div at bounding box center [362, 181] width 725 height 362
click at [265, 274] on div at bounding box center [362, 181] width 725 height 362
click at [371, 286] on div at bounding box center [362, 181] width 725 height 362
click at [373, 99] on div at bounding box center [362, 181] width 725 height 362
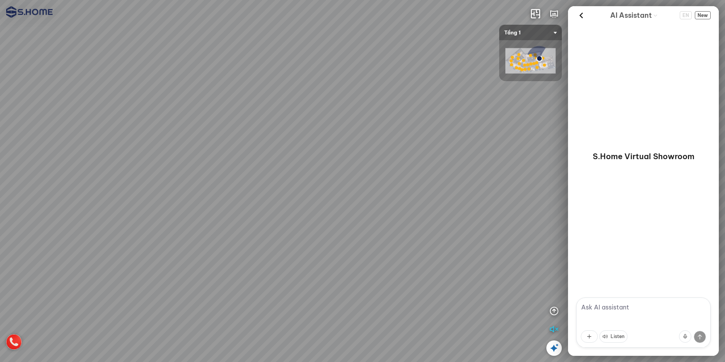
click at [337, 124] on div at bounding box center [362, 181] width 725 height 362
click at [406, 70] on div at bounding box center [362, 181] width 725 height 362
click at [446, 149] on div at bounding box center [362, 181] width 725 height 362
click at [472, 268] on div at bounding box center [362, 181] width 725 height 362
click at [490, 298] on div at bounding box center [362, 181] width 725 height 362
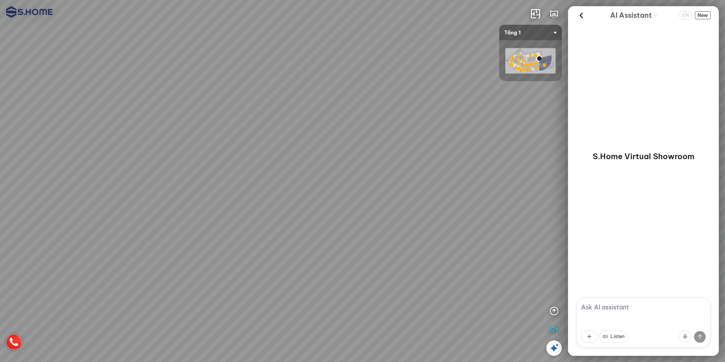
click at [492, 279] on div at bounding box center [362, 181] width 725 height 362
click at [491, 248] on div at bounding box center [362, 181] width 725 height 362
click at [472, 223] on div at bounding box center [362, 181] width 725 height 362
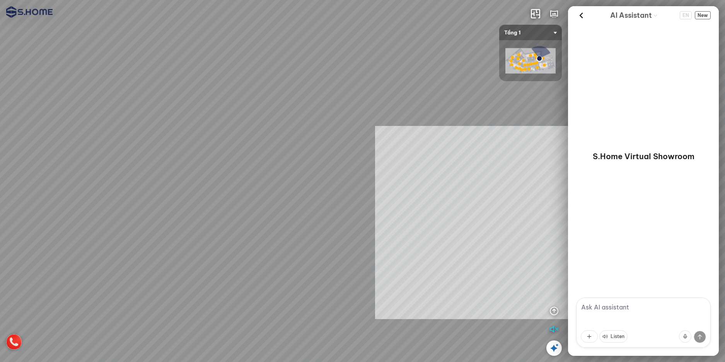
click at [493, 219] on div "INFO: krpano 1.20.8 (build [DATE]) INFO: HTML5/Desktop - Chrome 139.0 - WebGL I…" at bounding box center [362, 181] width 725 height 362
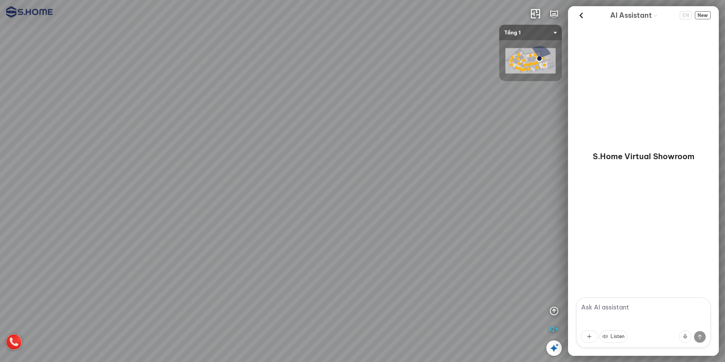
click at [294, 187] on div at bounding box center [362, 181] width 725 height 362
